Goal: Entertainment & Leisure: Consume media (video, audio)

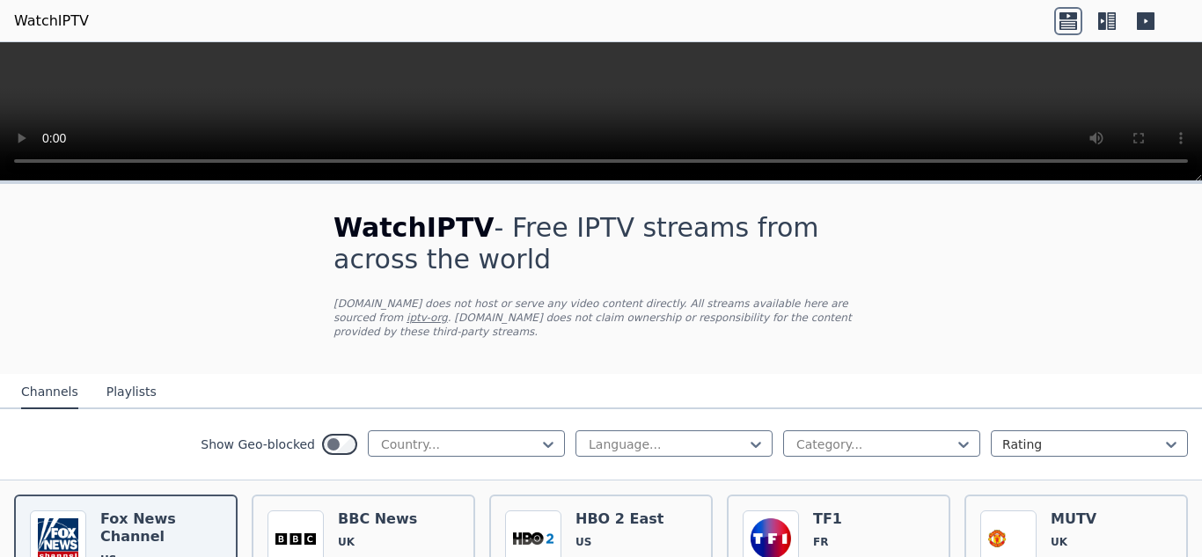
scroll to position [328, 0]
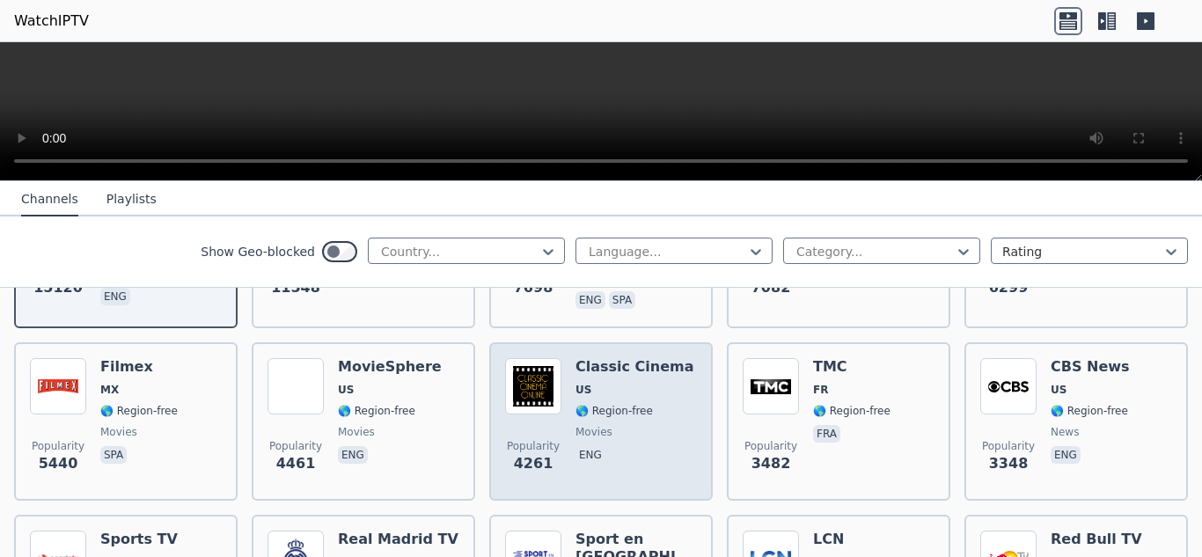
drag, startPoint x: 813, startPoint y: 360, endPoint x: 610, endPoint y: 387, distance: 204.1
click at [610, 387] on div "Classic Cinema US 🌎 Region-free movies eng" at bounding box center [634, 421] width 119 height 127
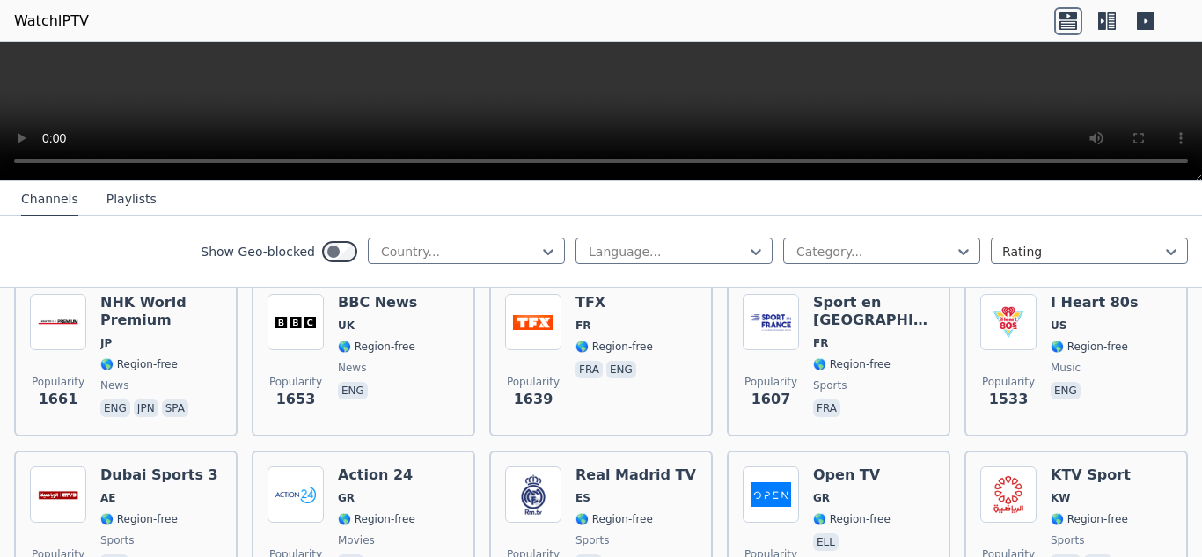
scroll to position [1926, 0]
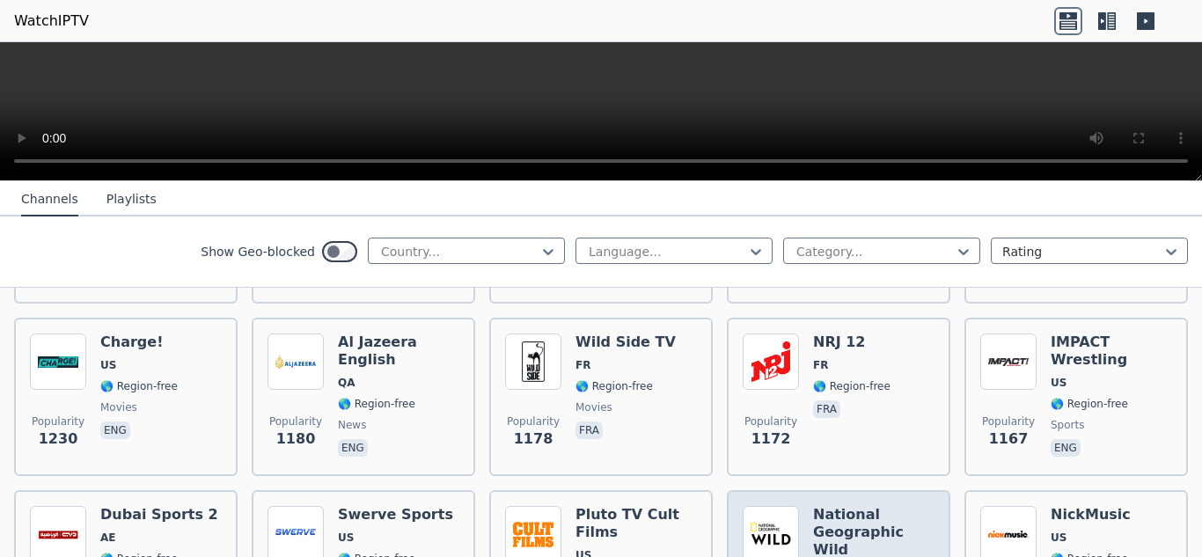
click at [837, 506] on h6 "National Geographic Wild" at bounding box center [873, 532] width 121 height 53
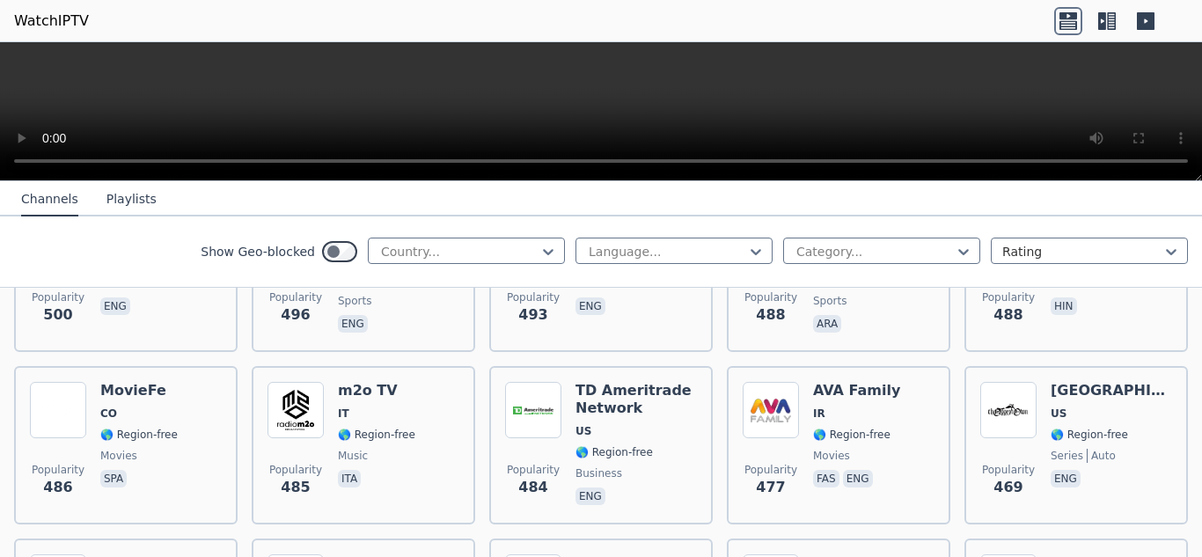
scroll to position [0, 0]
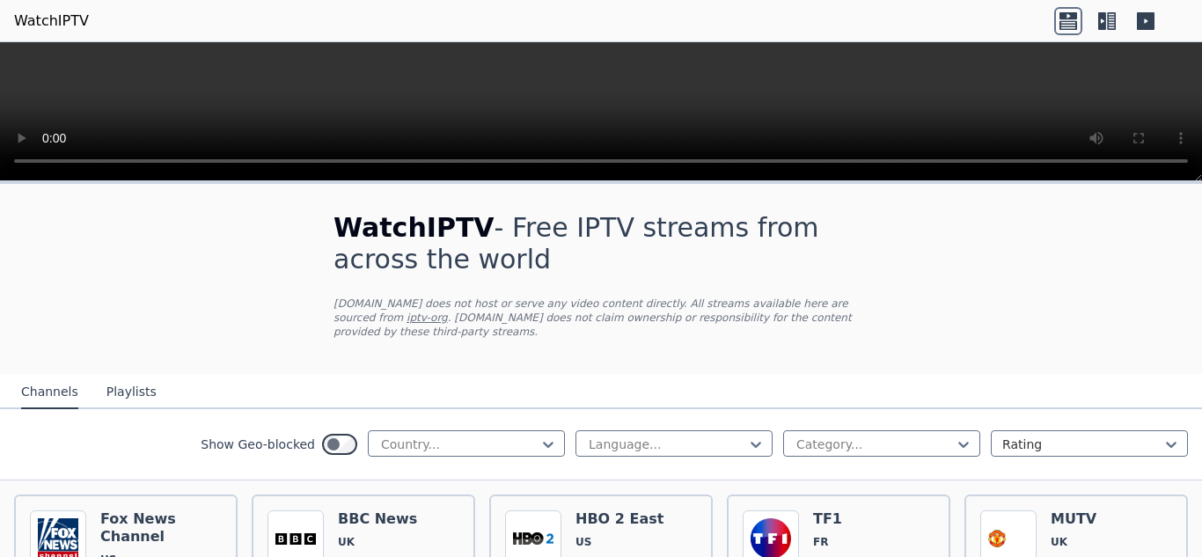
click at [120, 379] on button "Playlists" at bounding box center [131, 392] width 50 height 33
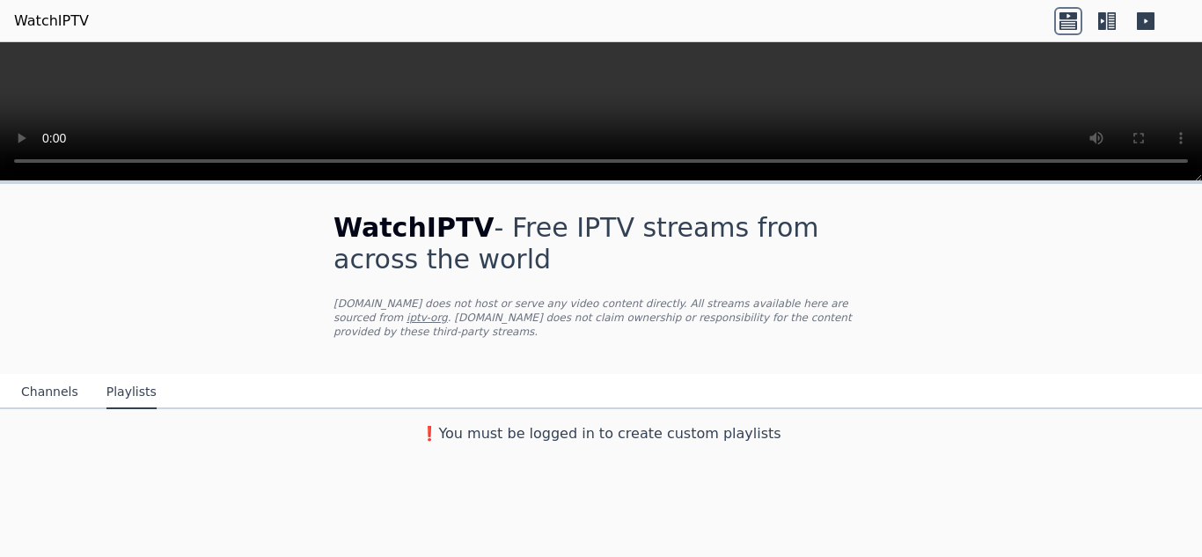
click at [53, 376] on button "Channels" at bounding box center [49, 392] width 57 height 33
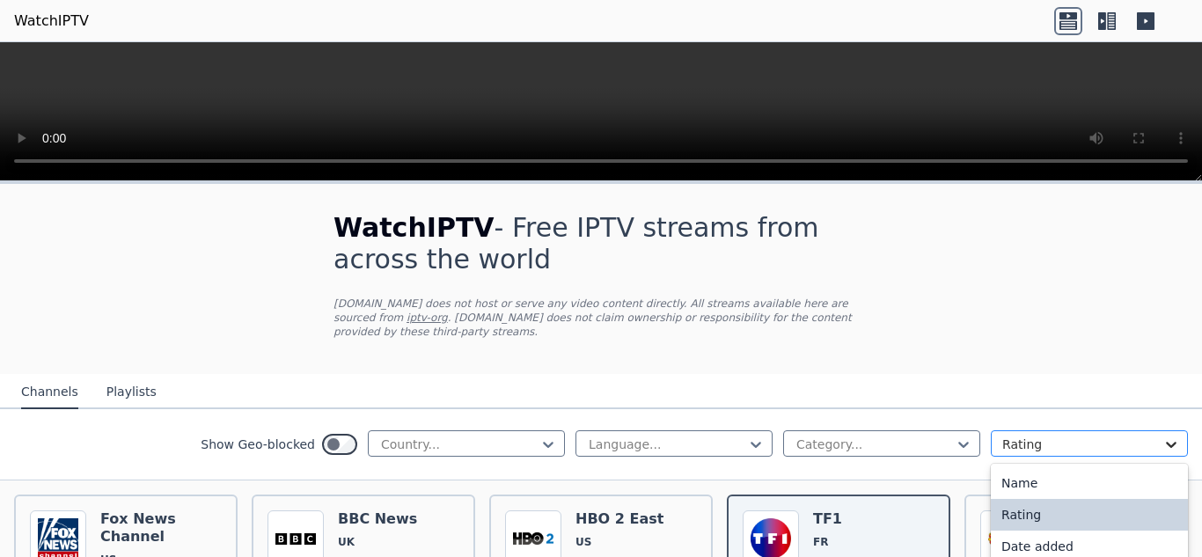
click at [1162, 435] on icon at bounding box center [1171, 444] width 18 height 18
click at [1064, 543] on div "Date added" at bounding box center [1088, 546] width 197 height 32
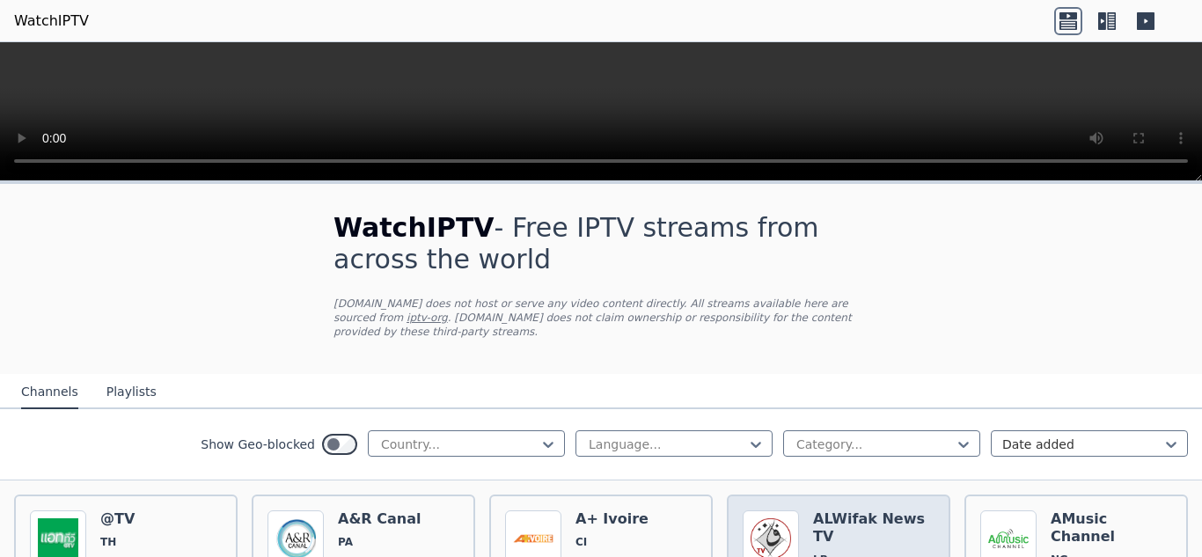
click at [833, 510] on h6 "ALWifak News TV" at bounding box center [873, 527] width 121 height 35
